Goal: Task Accomplishment & Management: Manage account settings

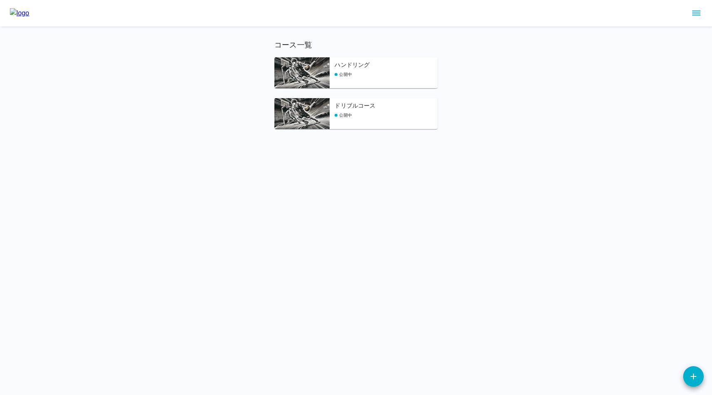
click at [271, 149] on html "コース一覧 ハンドリング 公開中 ドリブルコース 公開中" at bounding box center [356, 74] width 712 height 149
click at [348, 70] on div "ハンドリング 公開中" at bounding box center [385, 75] width 103 height 28
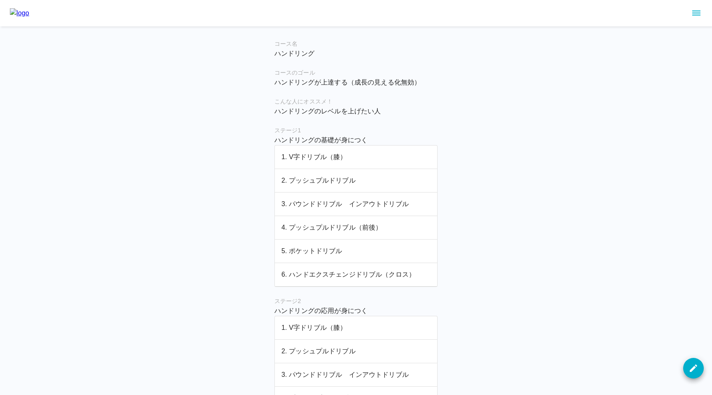
scroll to position [339, 0]
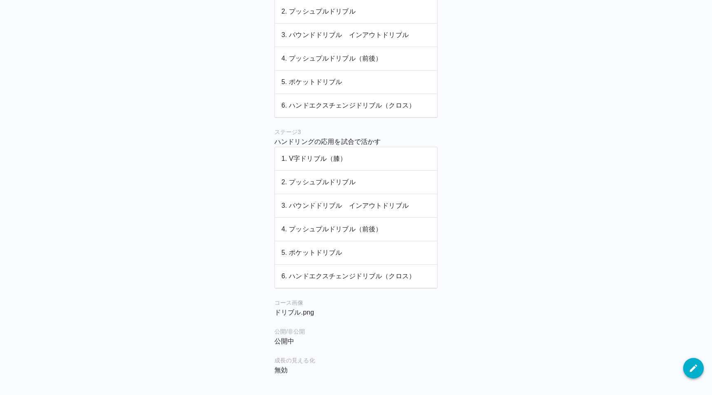
click at [691, 367] on icon "button" at bounding box center [693, 368] width 10 height 10
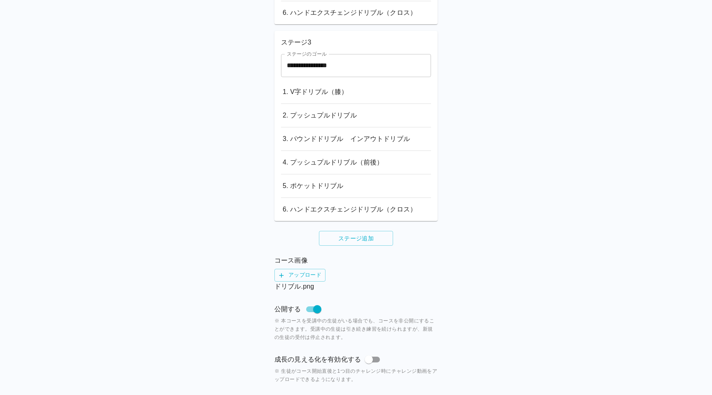
scroll to position [580, 0]
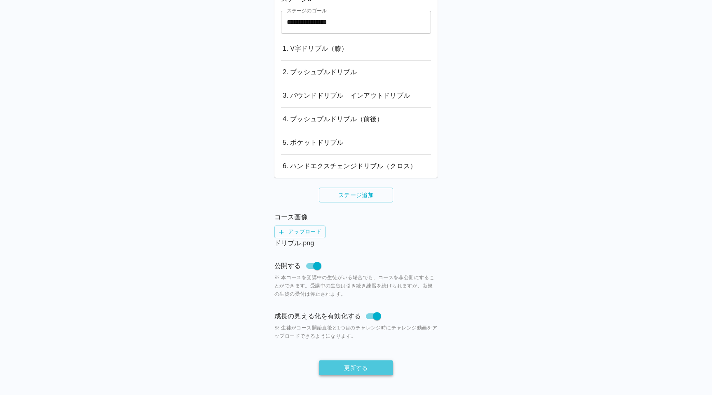
click at [373, 367] on button "更新する" at bounding box center [356, 367] width 74 height 15
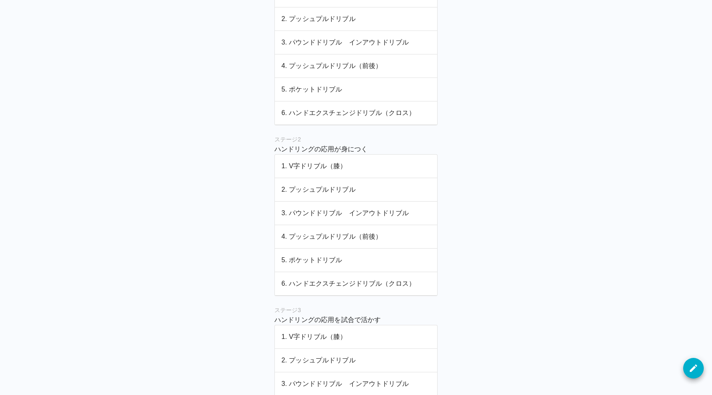
scroll to position [369, 0]
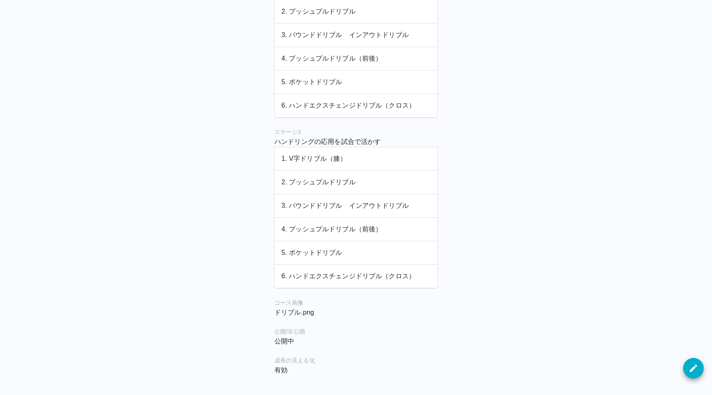
click at [687, 358] on div "コースを更新しました！ コース名 ハンドリング コースのゴール ハンドリングが上達する（成長の見える化無効） こんな人にオススメ！ ハンドリングのレベルを上げ…" at bounding box center [356, 3] width 712 height 744
click at [687, 362] on button "button" at bounding box center [693, 368] width 21 height 21
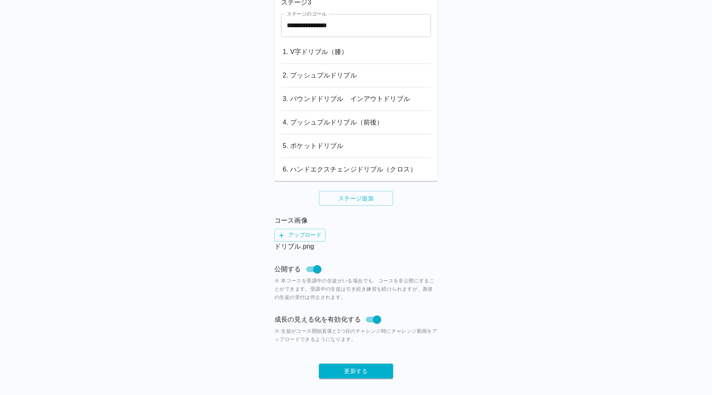
scroll to position [580, 0]
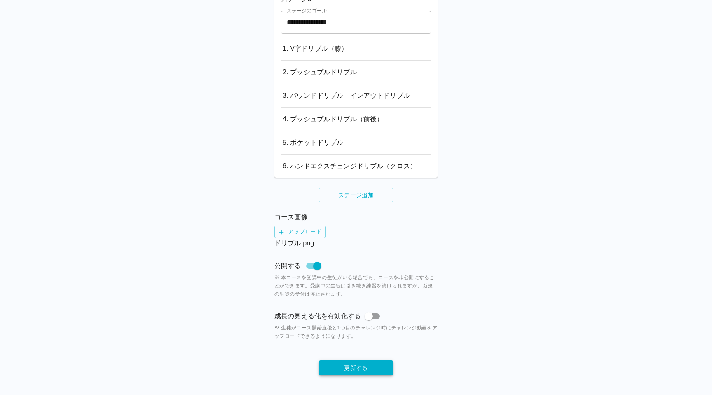
click at [362, 365] on button "更新する" at bounding box center [356, 367] width 74 height 15
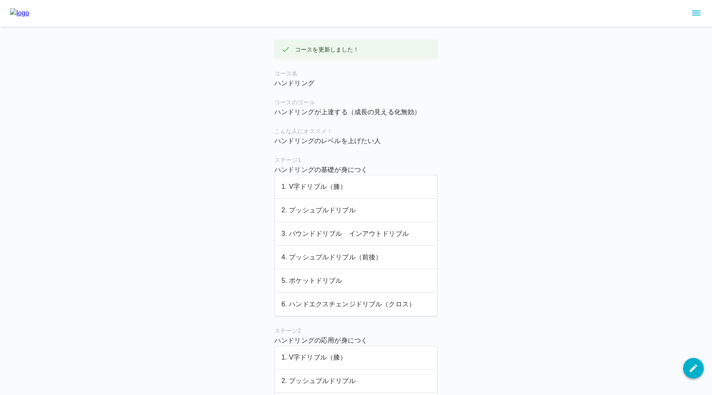
click at [691, 365] on icon "button" at bounding box center [693, 368] width 10 height 10
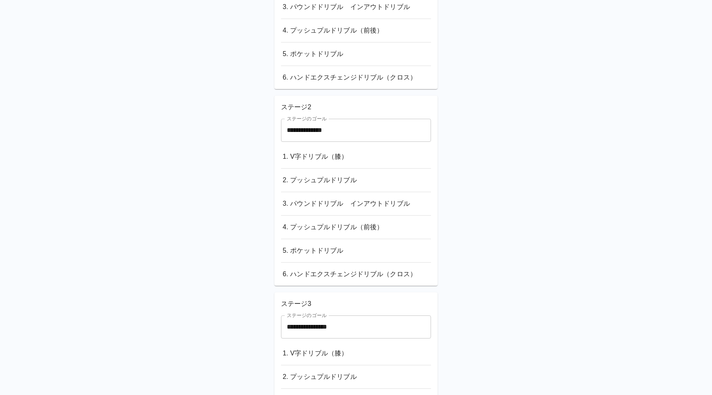
scroll to position [580, 0]
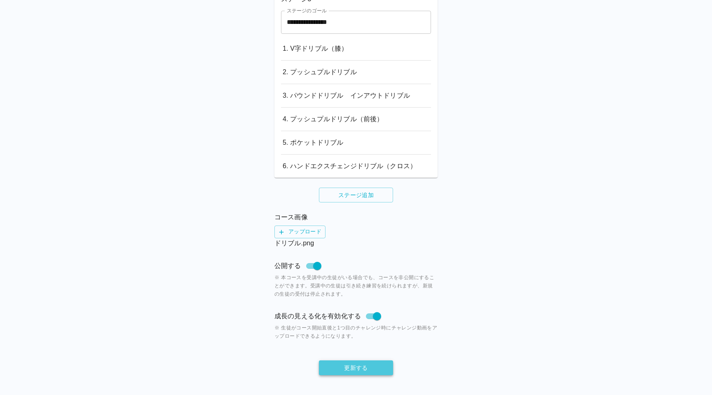
click at [368, 366] on button "更新する" at bounding box center [356, 367] width 74 height 15
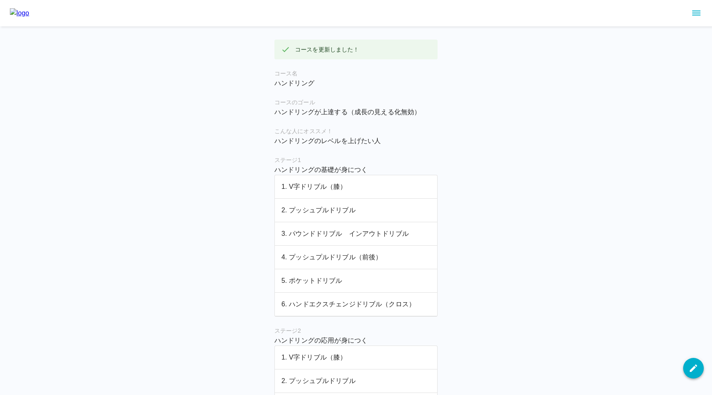
click at [692, 370] on icon "button" at bounding box center [693, 368] width 10 height 10
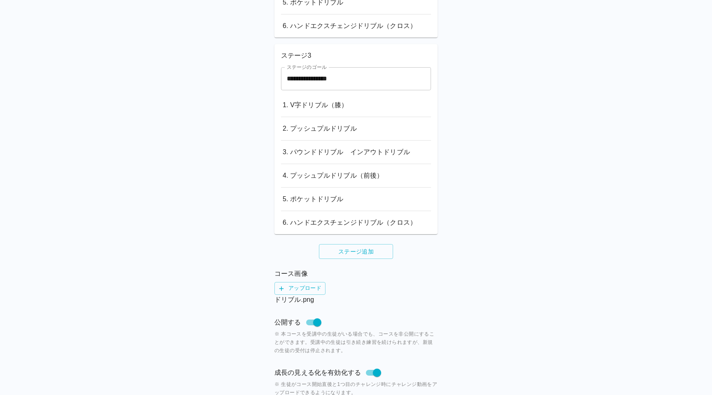
scroll to position [580, 0]
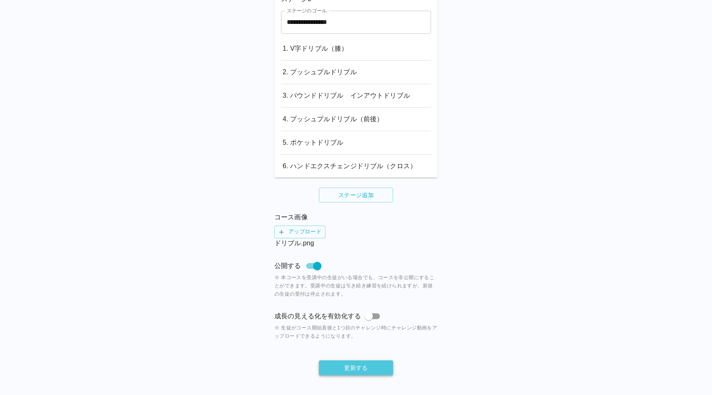
click at [369, 369] on button "更新する" at bounding box center [356, 367] width 74 height 15
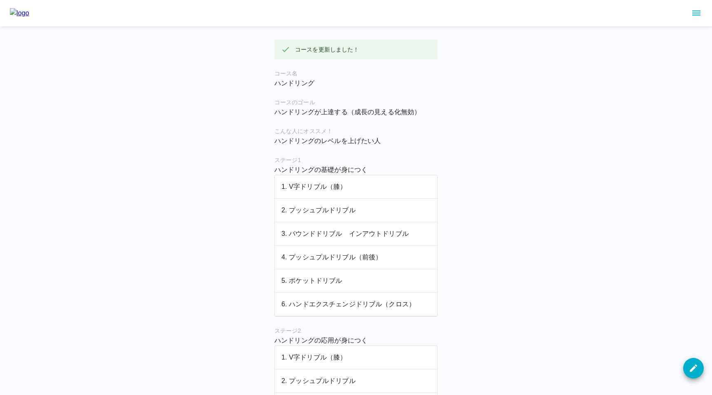
click at [29, 12] on img at bounding box center [19, 13] width 19 height 10
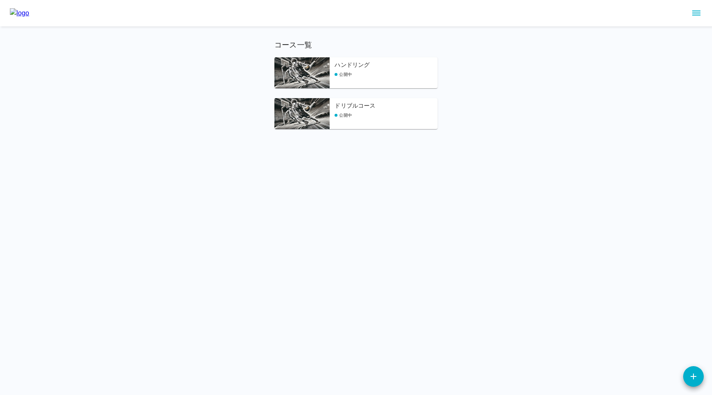
click at [346, 121] on div "ドリブルコース 公開中" at bounding box center [385, 115] width 103 height 28
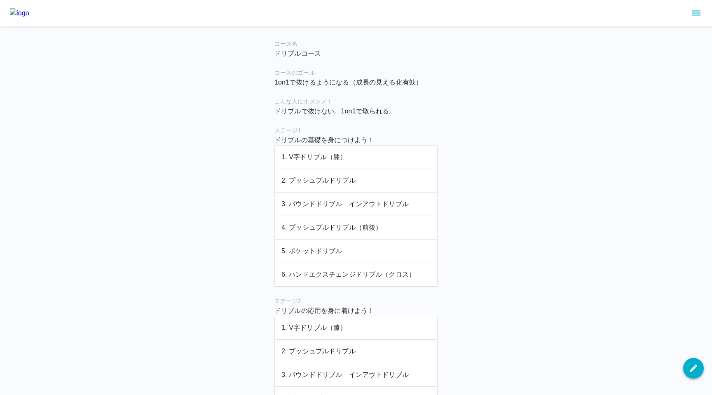
click at [687, 370] on button "button" at bounding box center [693, 368] width 21 height 21
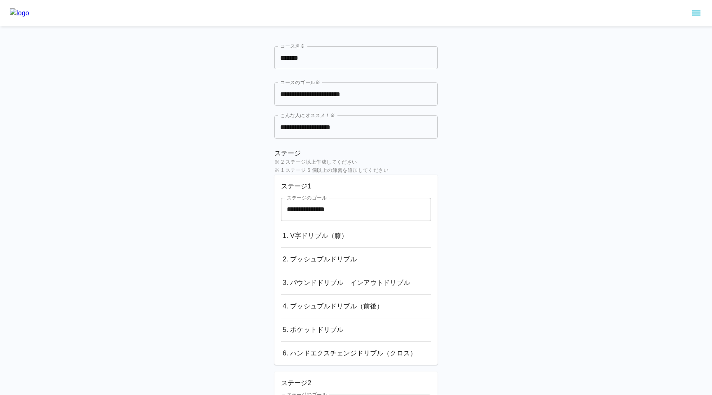
scroll to position [556, 0]
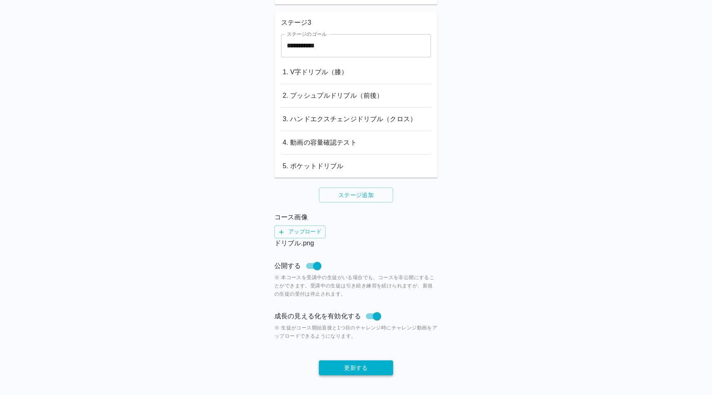
click at [372, 367] on button "更新する" at bounding box center [356, 367] width 74 height 15
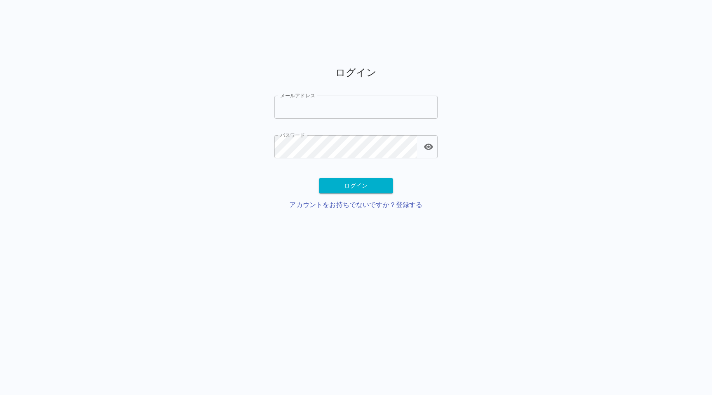
click at [343, 102] on input "メールアドレス" at bounding box center [355, 107] width 163 height 23
type input "**********"
click at [334, 185] on button "ログイン" at bounding box center [356, 185] width 74 height 15
